Goal: Information Seeking & Learning: Learn about a topic

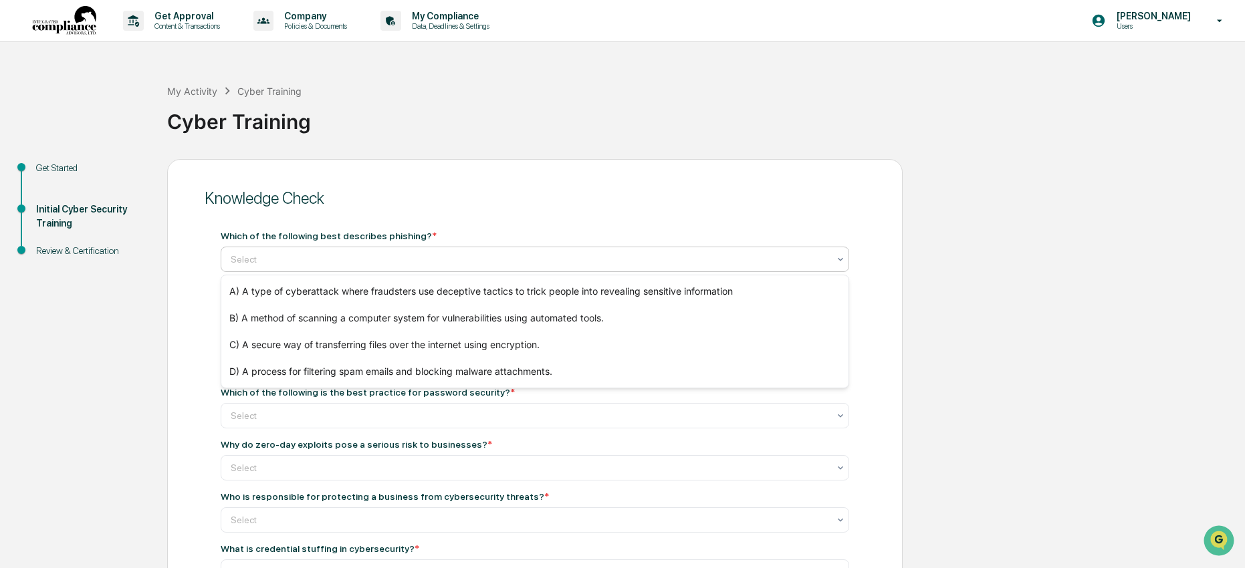
click at [474, 248] on div "Select" at bounding box center [535, 259] width 628 height 25
click at [358, 299] on div "A) A type of cyberattack where fraudsters use deceptive tactics to trick people…" at bounding box center [534, 291] width 627 height 27
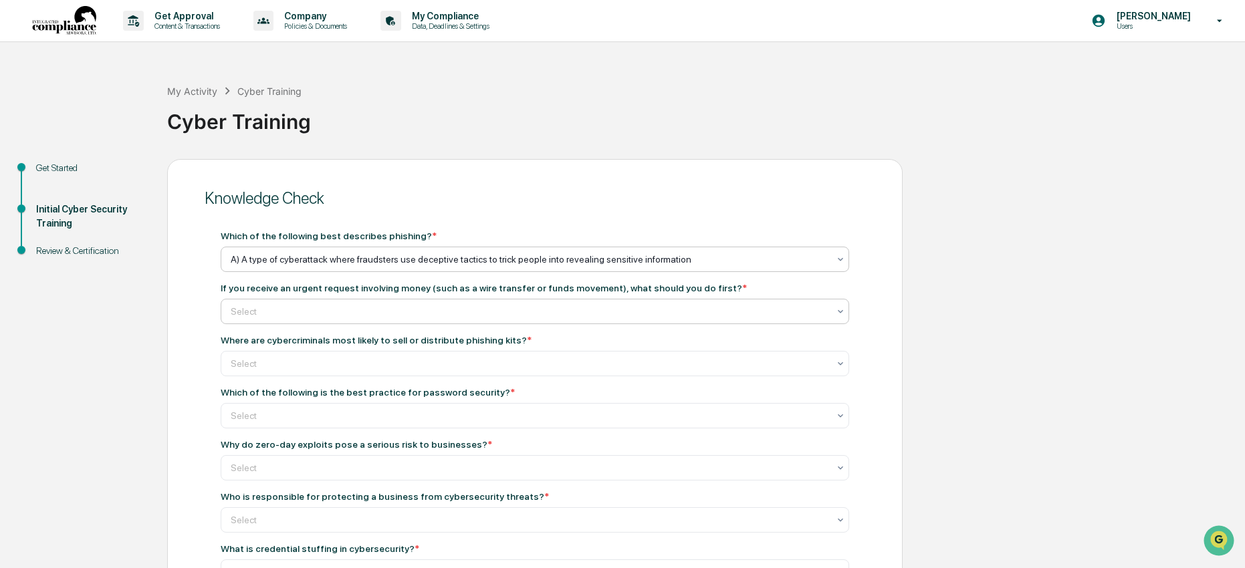
click at [352, 313] on div at bounding box center [530, 311] width 598 height 13
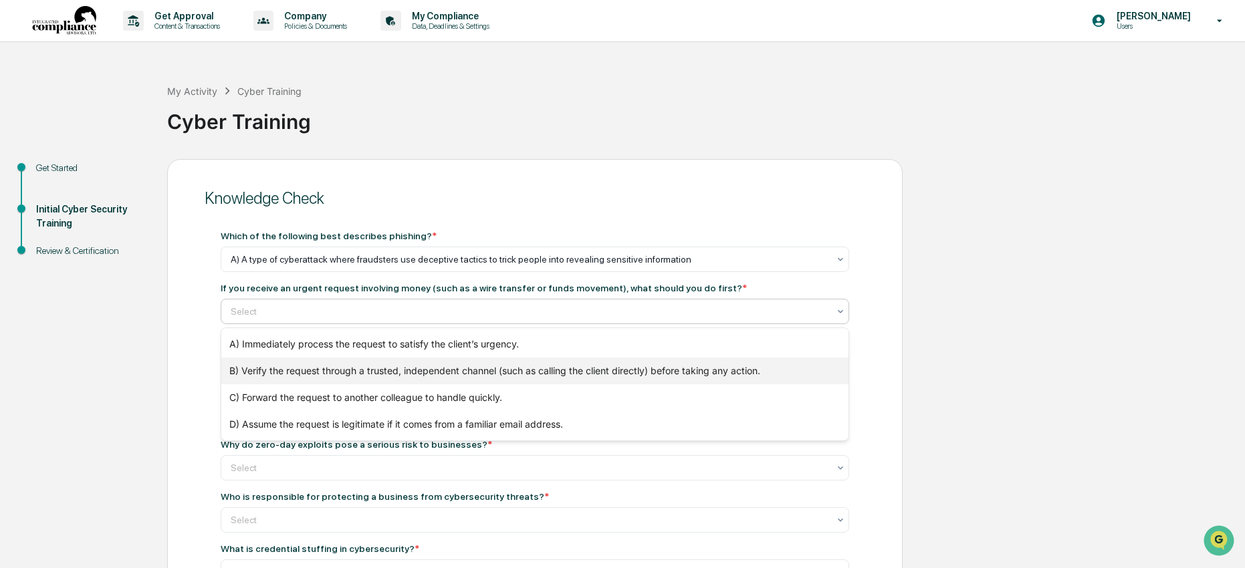
click at [338, 362] on div "B) Verify the request through a trusted, independent channel (such as calling t…" at bounding box center [534, 371] width 627 height 27
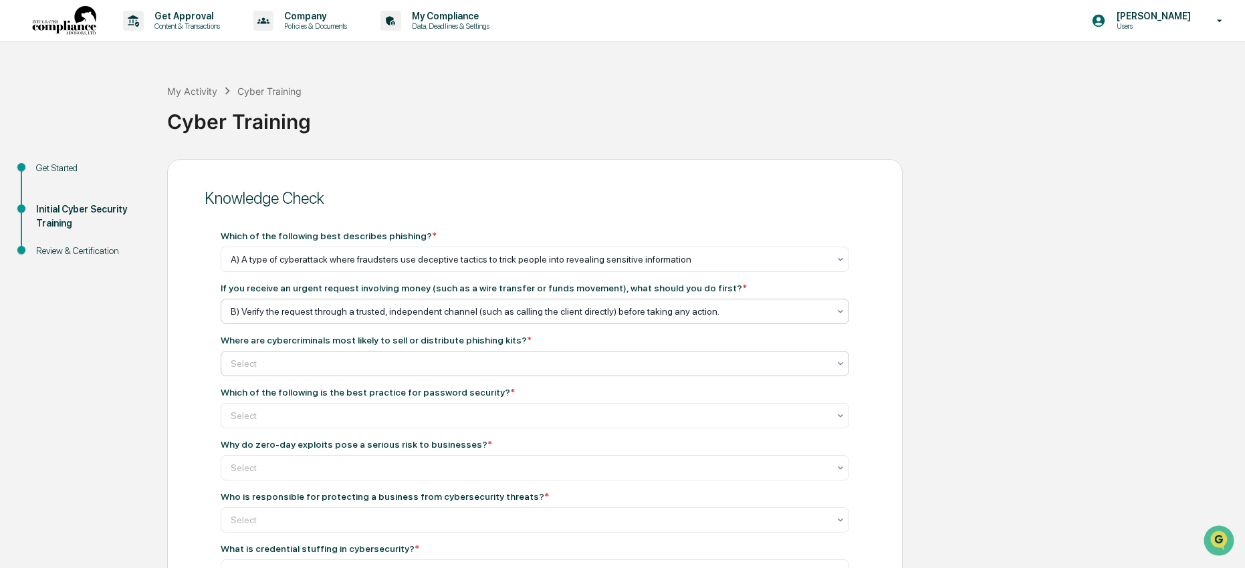
click at [239, 359] on div at bounding box center [530, 363] width 598 height 13
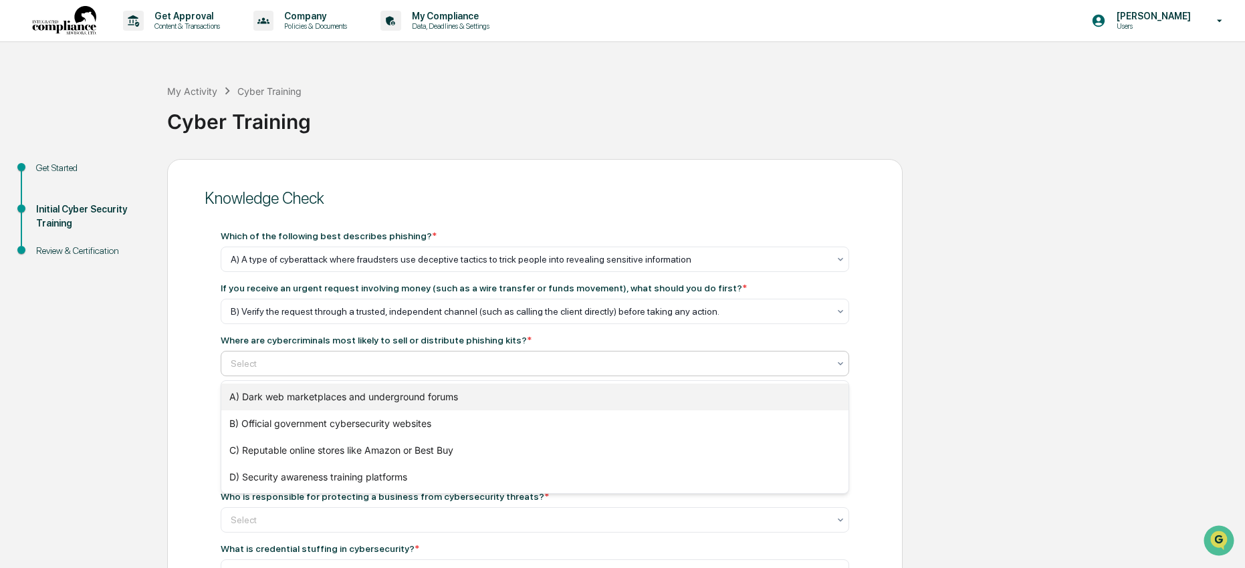
click at [258, 397] on div "A) Dark web marketplaces and underground forums" at bounding box center [534, 397] width 627 height 27
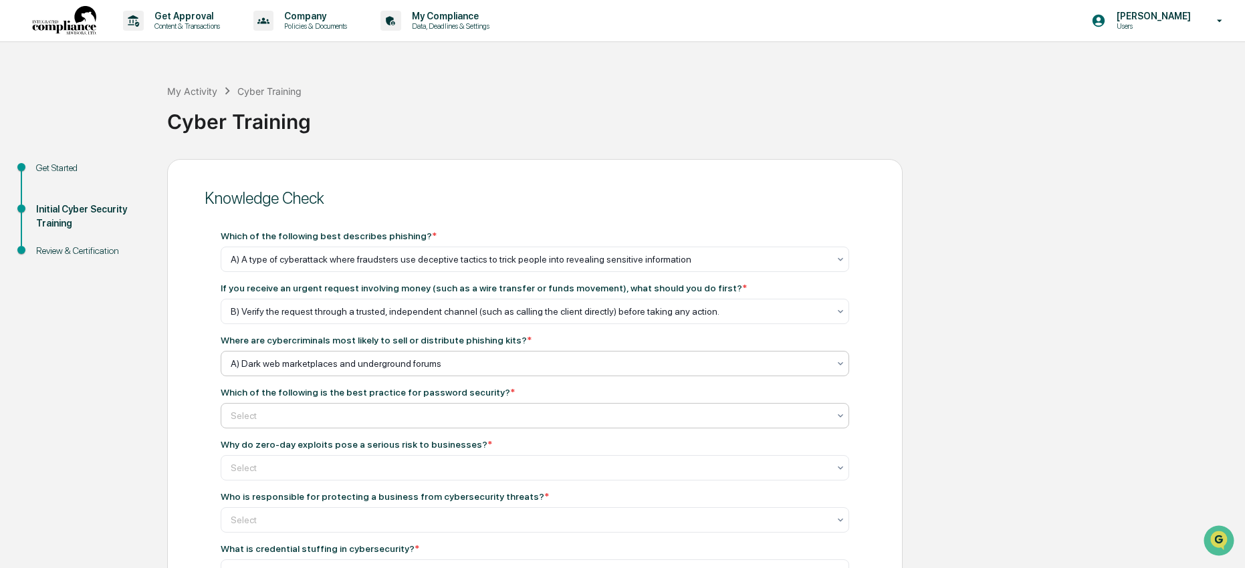
click at [255, 410] on div at bounding box center [530, 415] width 598 height 13
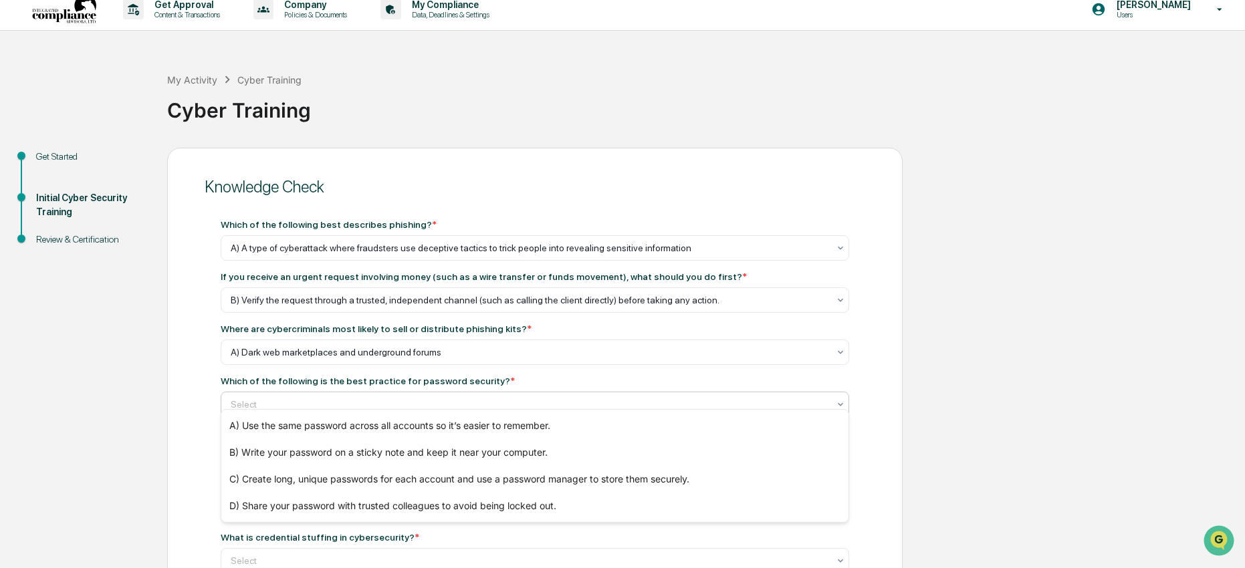
scroll to position [25, 0]
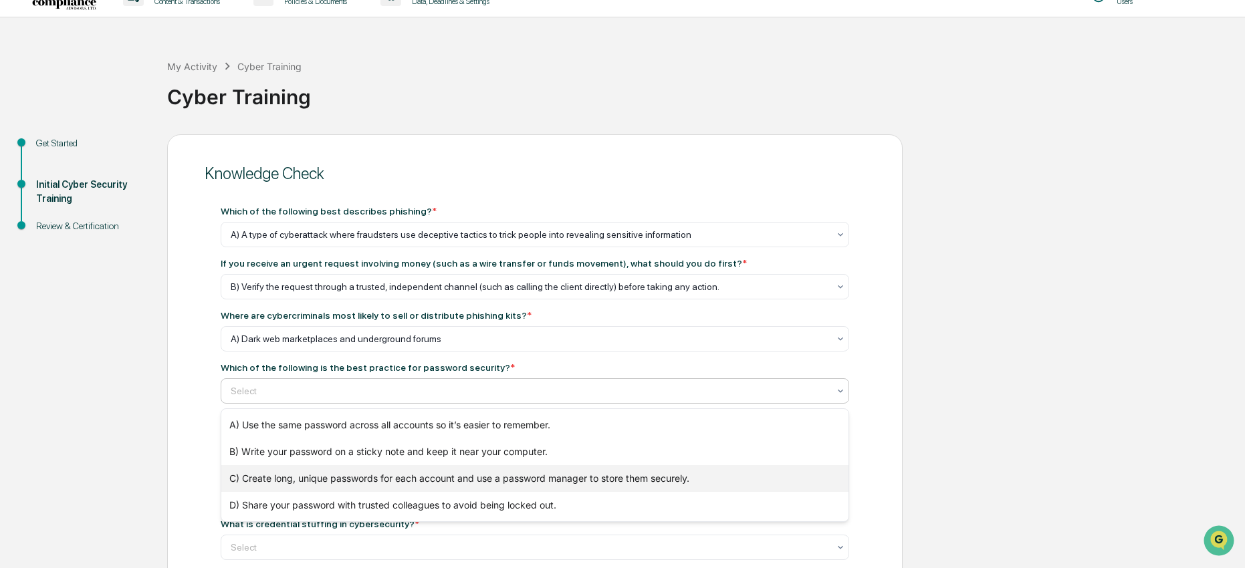
click at [421, 485] on div "C) Create long, unique passwords for each account and use a password manager to…" at bounding box center [534, 478] width 627 height 27
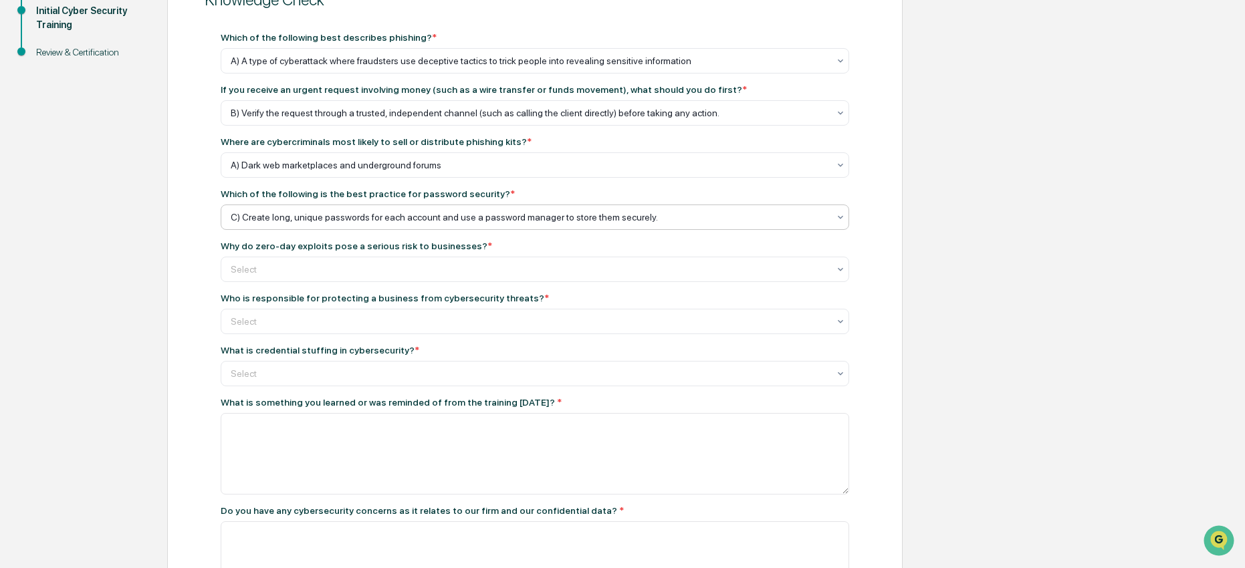
scroll to position [205, 0]
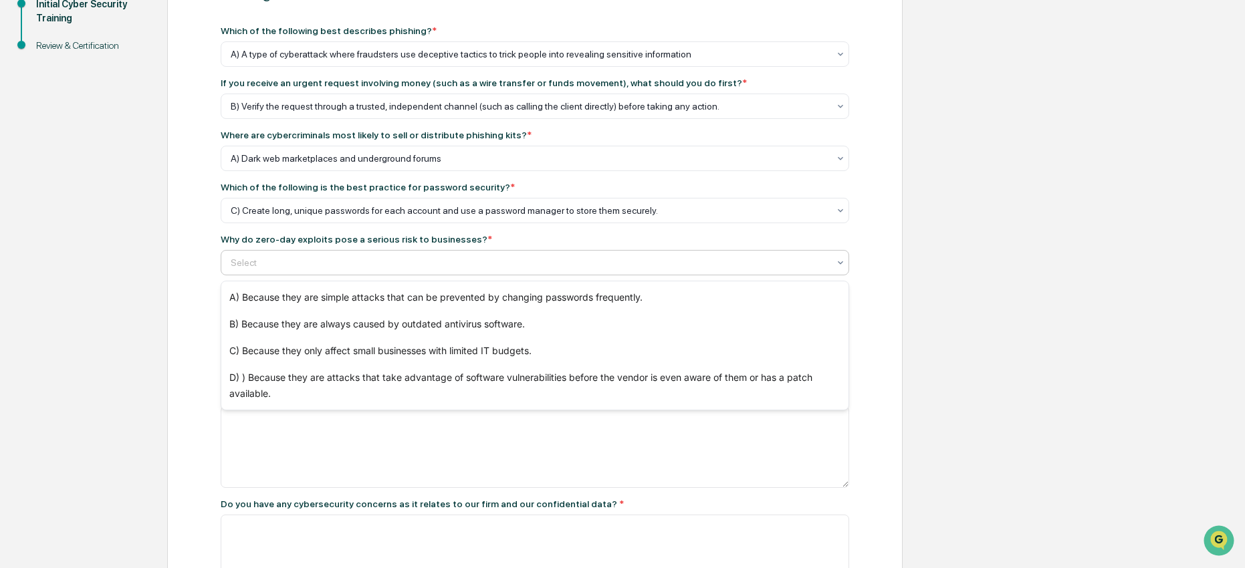
click at [376, 264] on div at bounding box center [530, 262] width 598 height 13
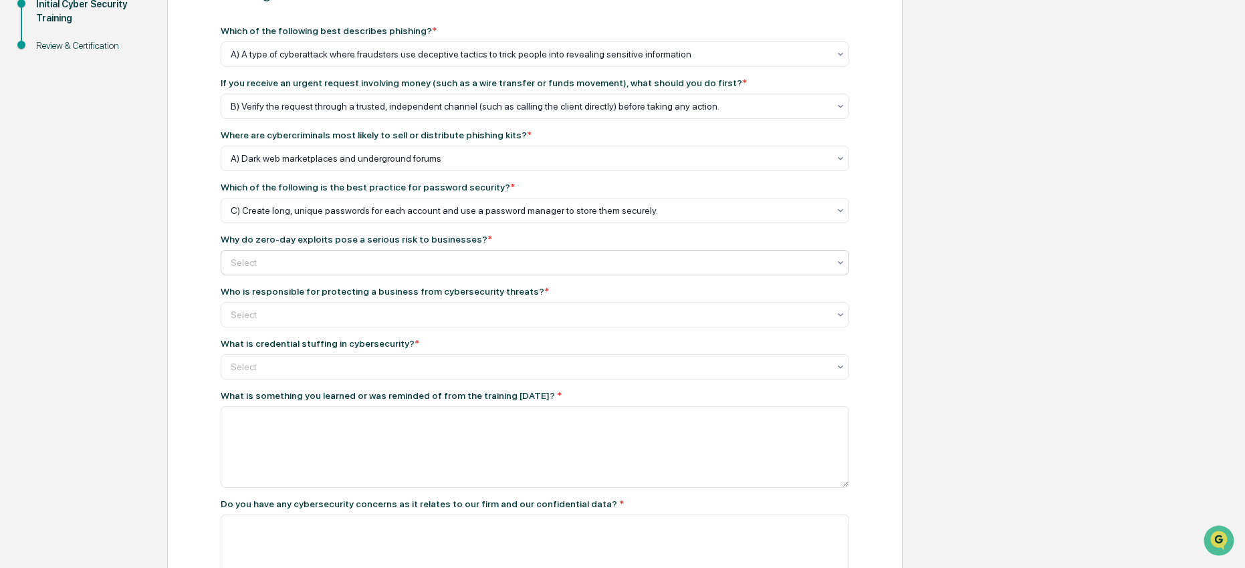
click at [427, 266] on div at bounding box center [530, 262] width 598 height 13
click at [367, 275] on div "Select" at bounding box center [535, 262] width 628 height 25
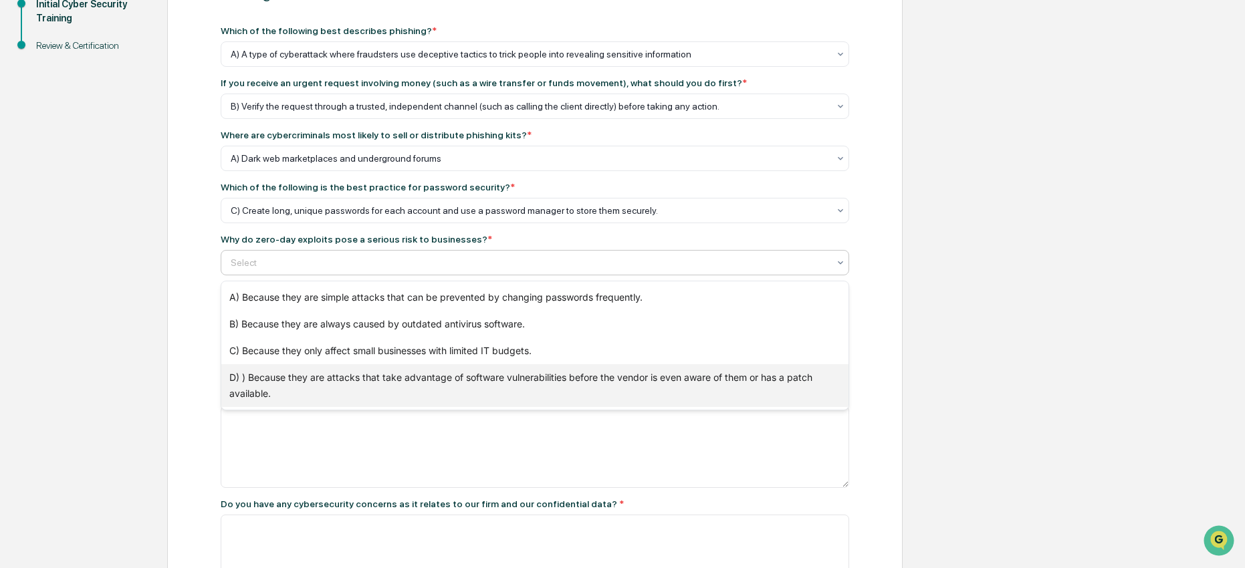
click at [363, 391] on div "D) ) Because they are attacks that take advantage of software vulnerabilities b…" at bounding box center [534, 385] width 627 height 43
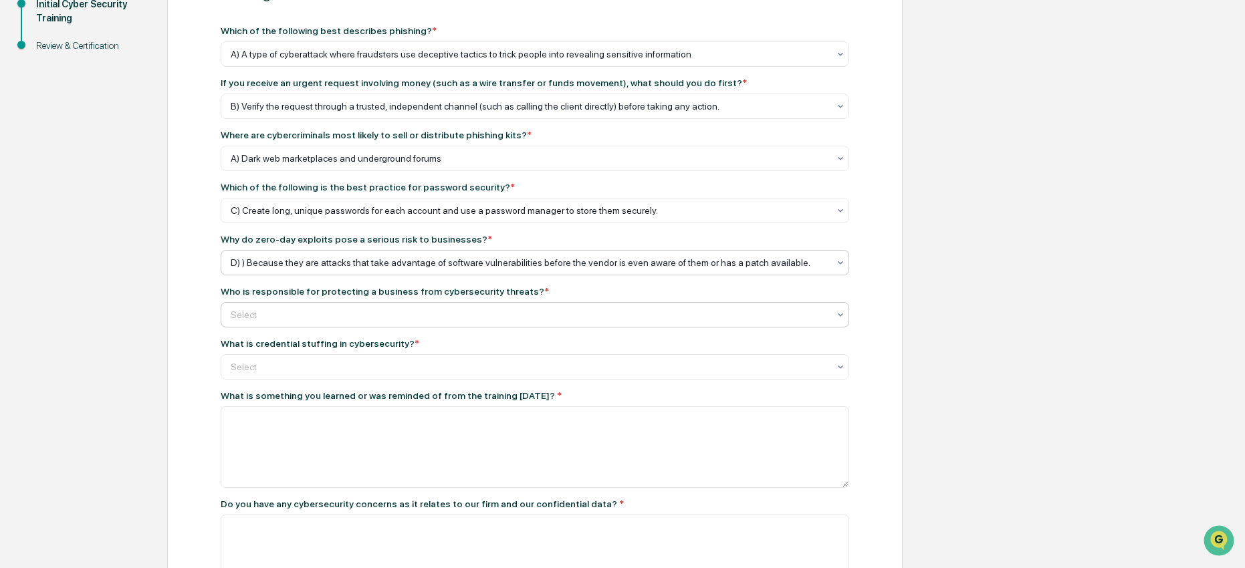
click at [348, 312] on div at bounding box center [530, 314] width 598 height 13
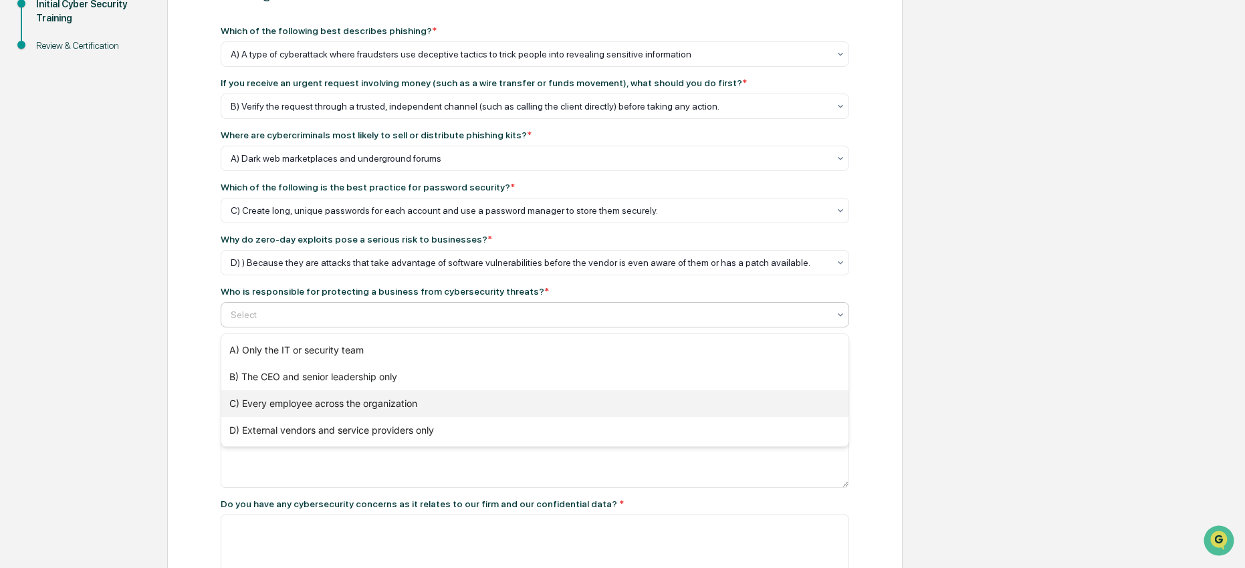
click at [350, 409] on div "C) Every employee across the organization" at bounding box center [534, 403] width 627 height 27
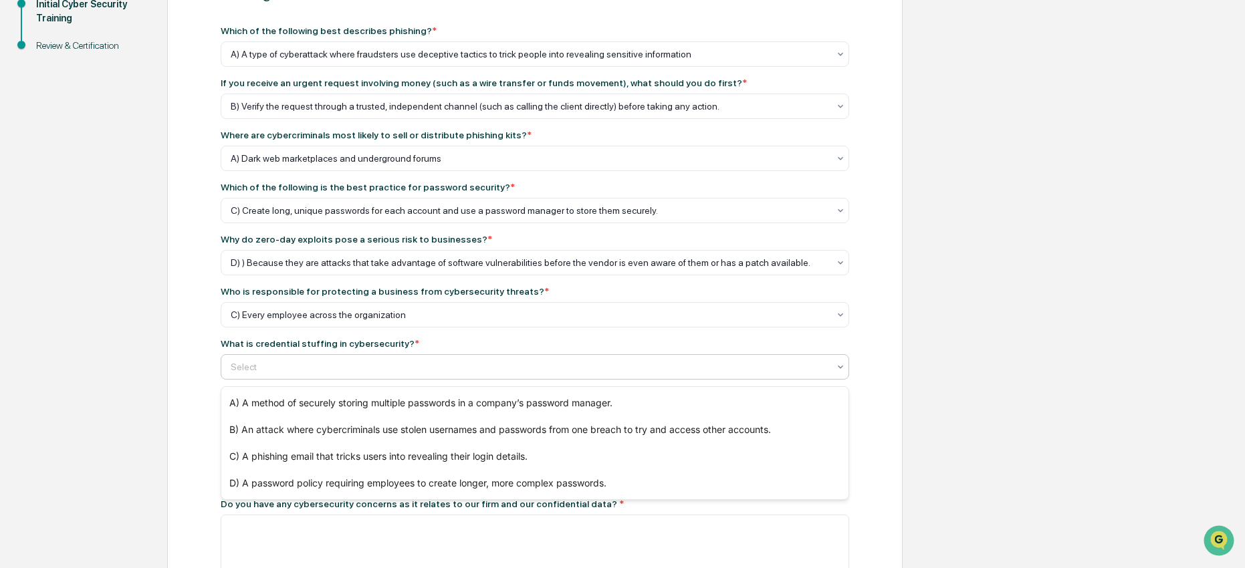
click at [350, 373] on div at bounding box center [530, 366] width 598 height 13
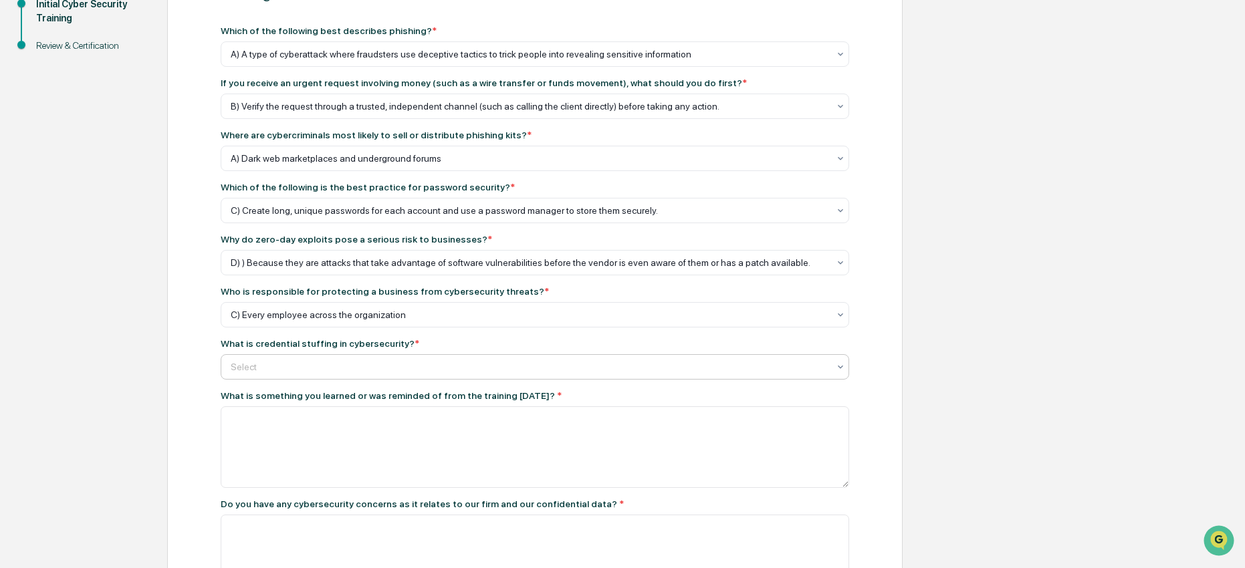
click at [364, 364] on div at bounding box center [530, 366] width 598 height 13
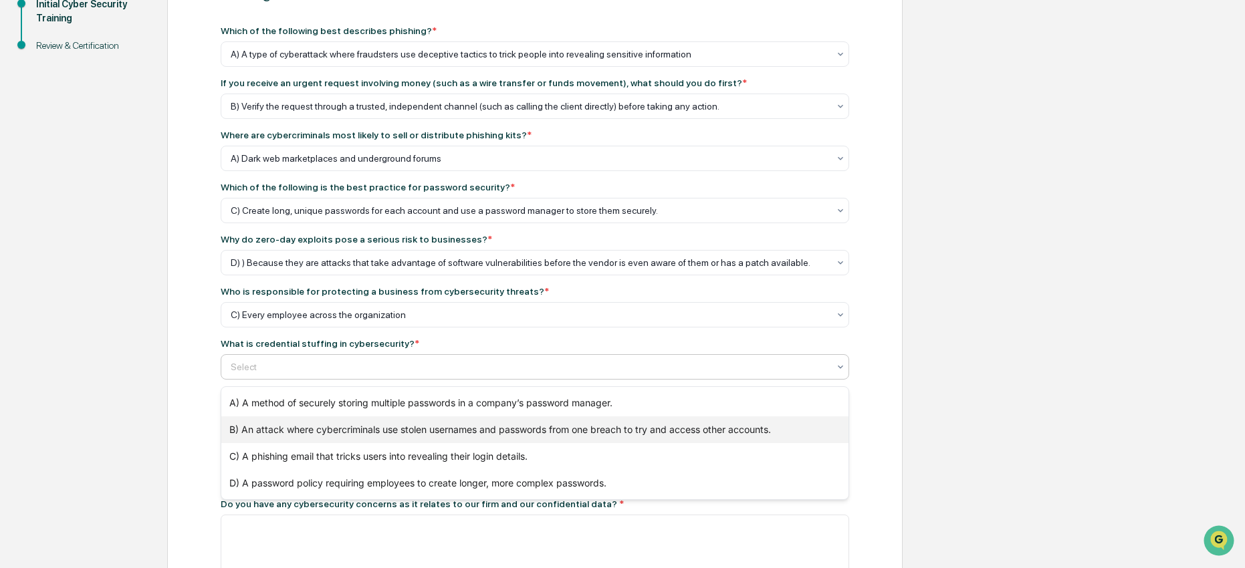
click at [380, 425] on div "B) An attack where cybercriminals use stolen usernames and passwords from one b…" at bounding box center [534, 430] width 627 height 27
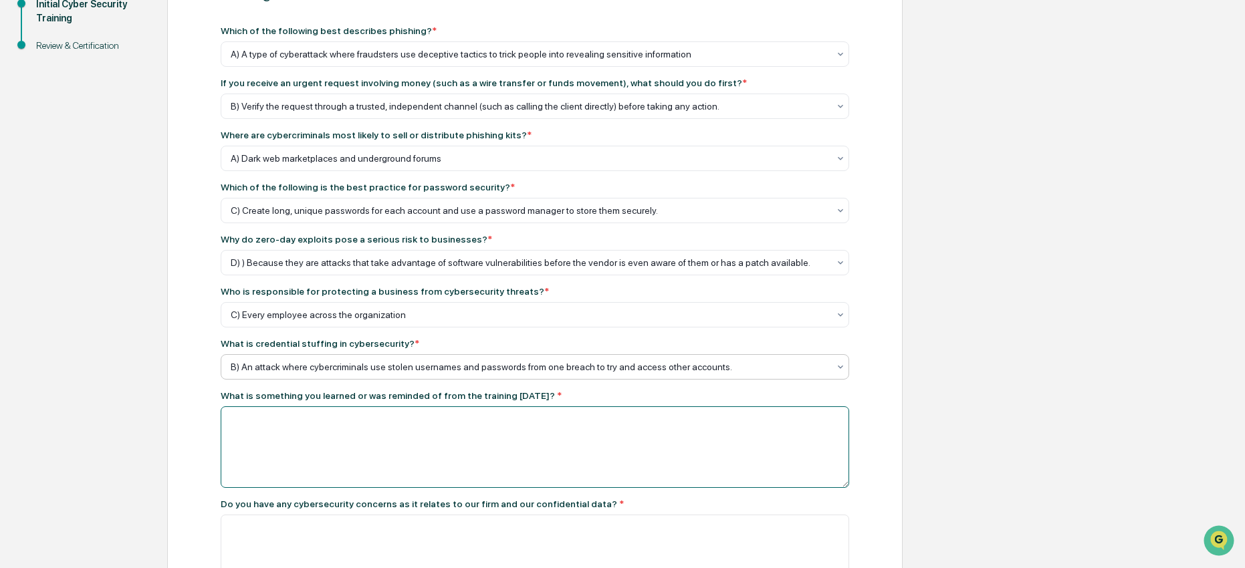
click at [380, 425] on textarea at bounding box center [535, 448] width 628 height 82
